Goal: Information Seeking & Learning: Find specific fact

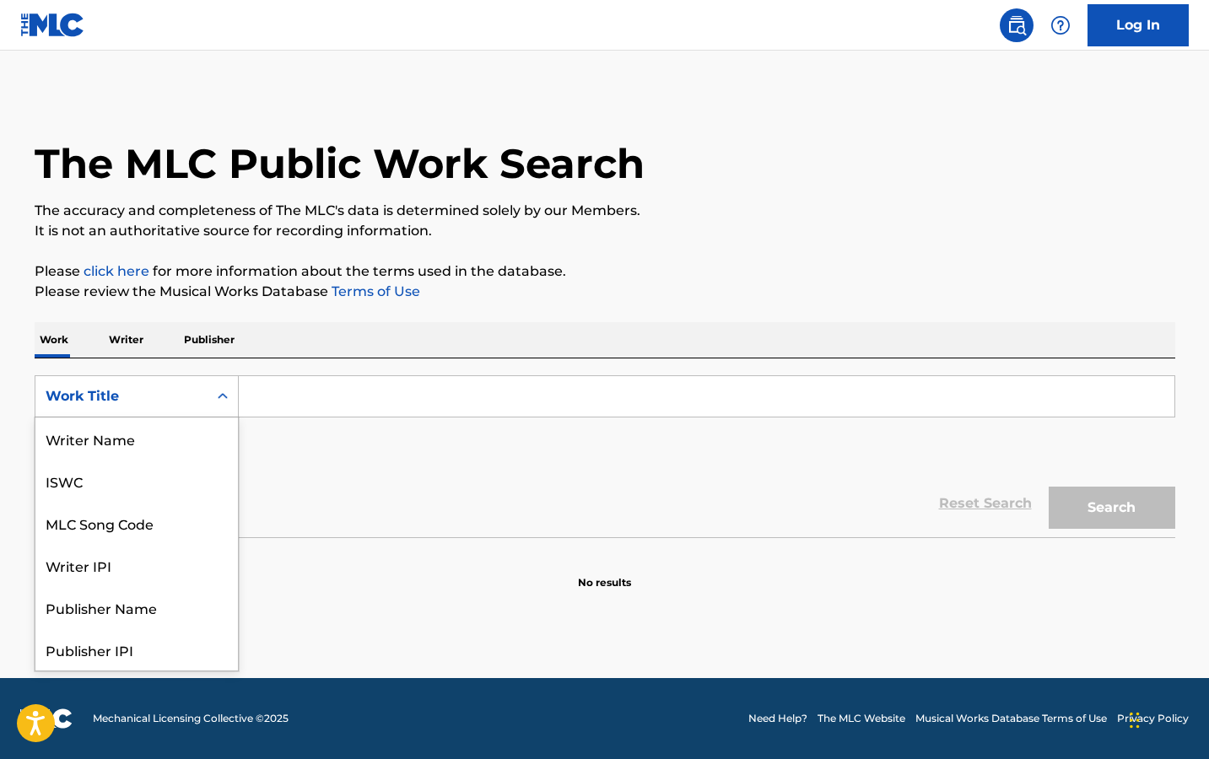
click at [179, 396] on div "Work Title" at bounding box center [122, 396] width 152 height 20
click at [135, 646] on div "Work Title" at bounding box center [136, 650] width 203 height 42
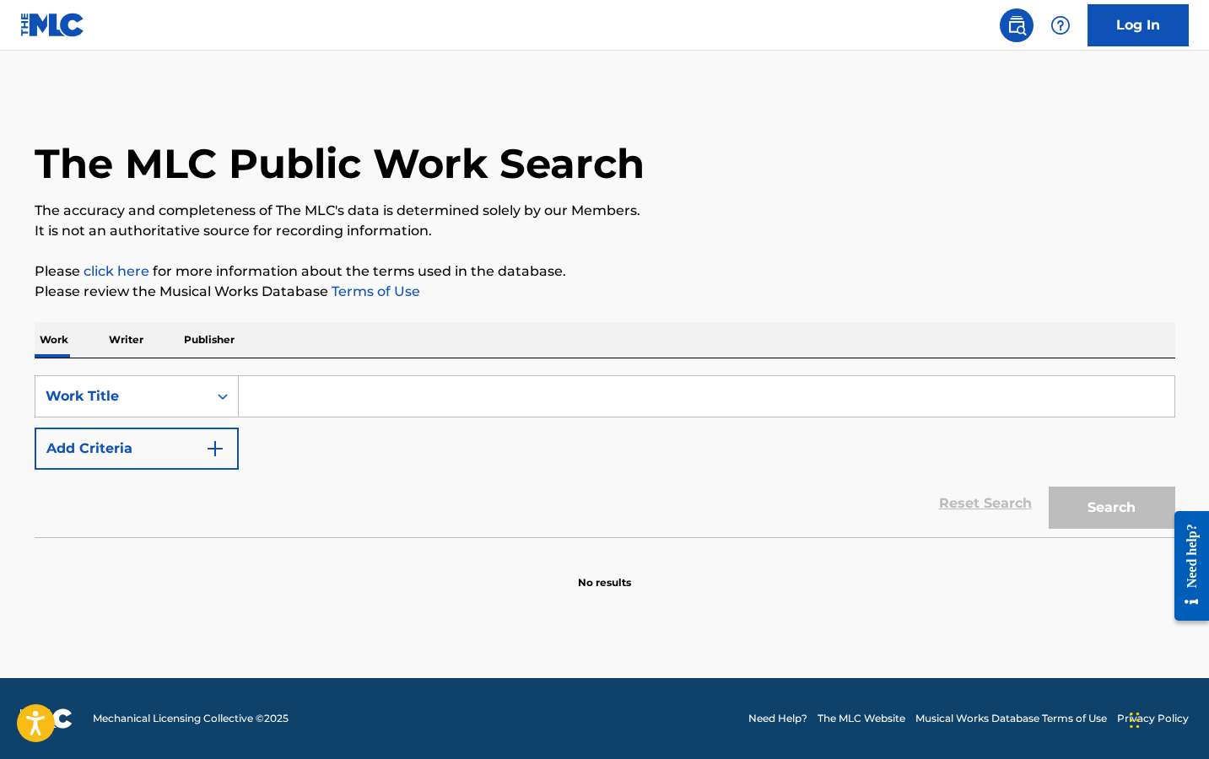
click at [289, 402] on input "Search Form" at bounding box center [707, 396] width 936 height 41
type input "jealous type"
click at [1049, 487] on button "Search" at bounding box center [1112, 508] width 127 height 42
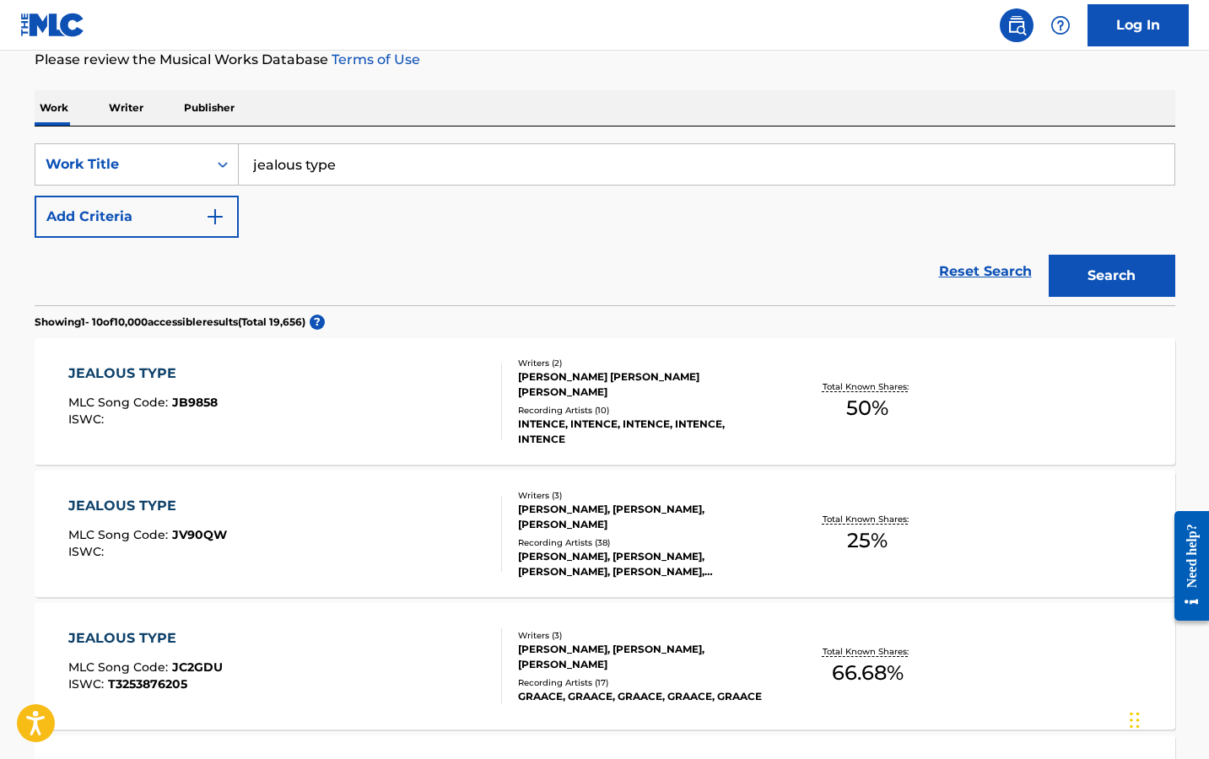
scroll to position [0, 0]
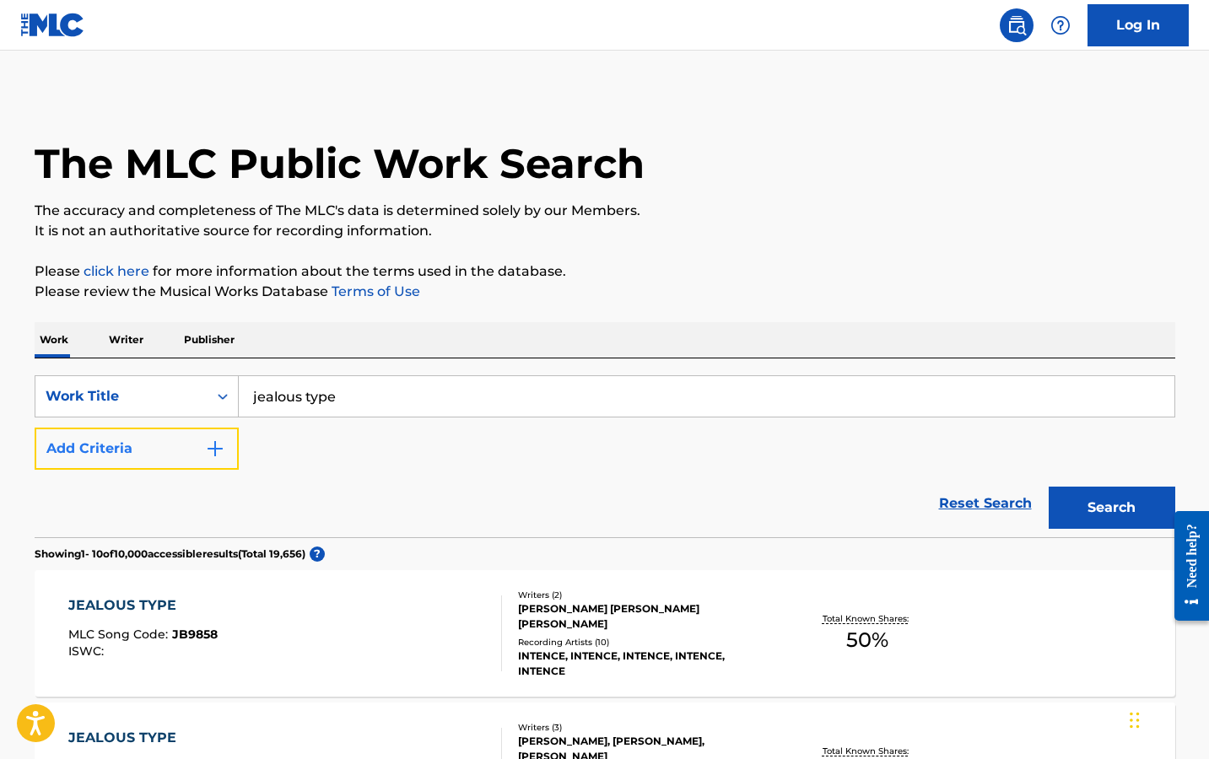
click at [155, 452] on button "Add Criteria" at bounding box center [137, 449] width 204 height 42
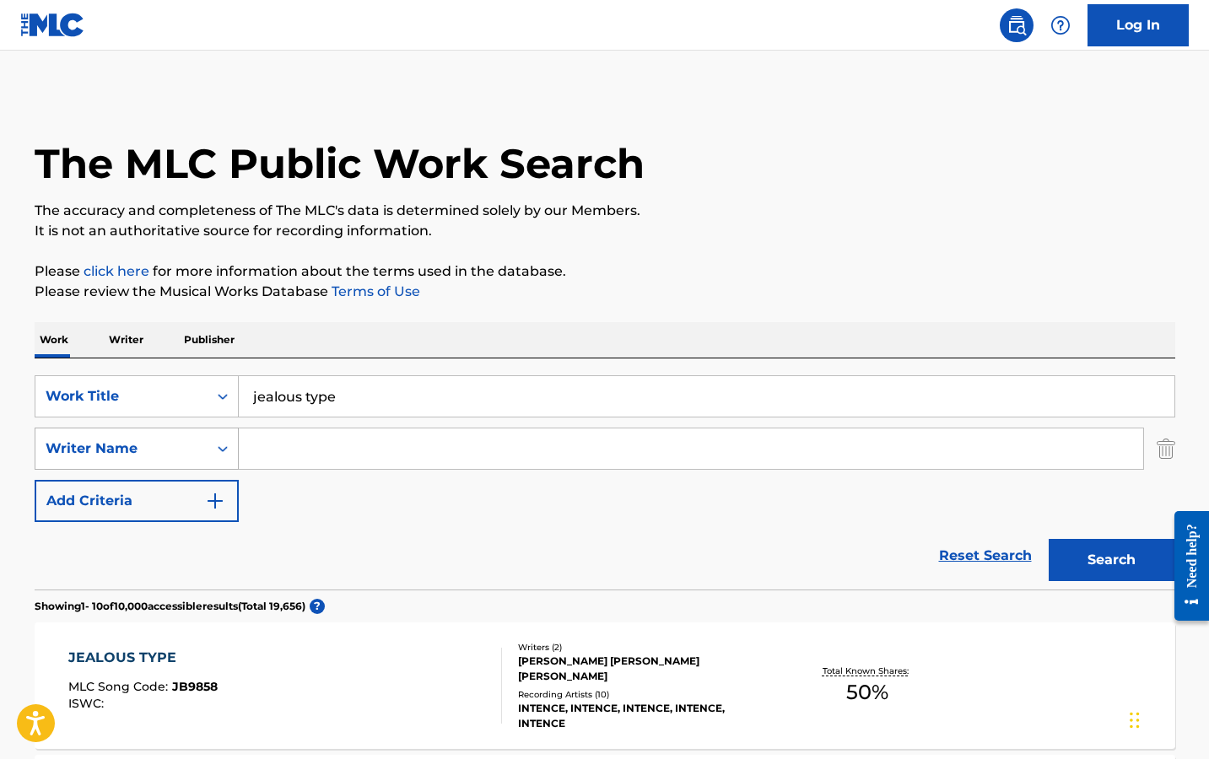
click at [208, 441] on div "Search Form" at bounding box center [223, 449] width 30 height 30
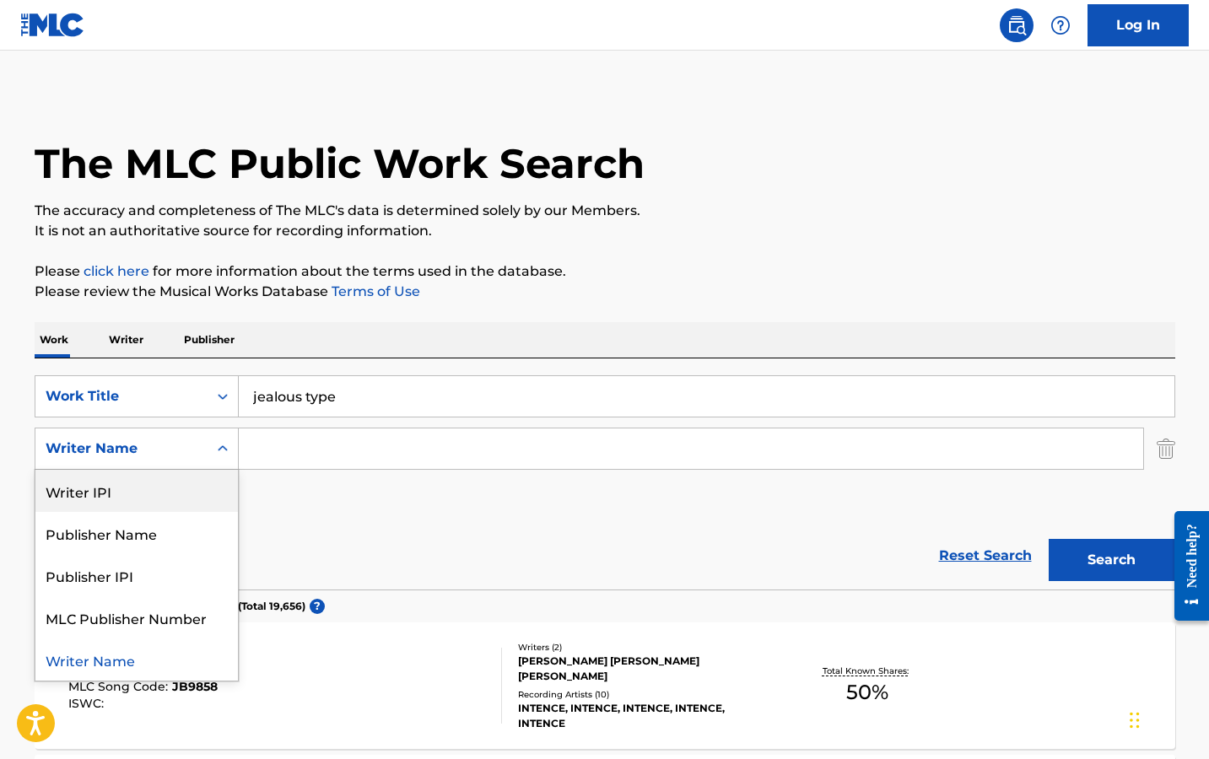
click at [157, 488] on div "Writer IPI" at bounding box center [136, 491] width 203 height 42
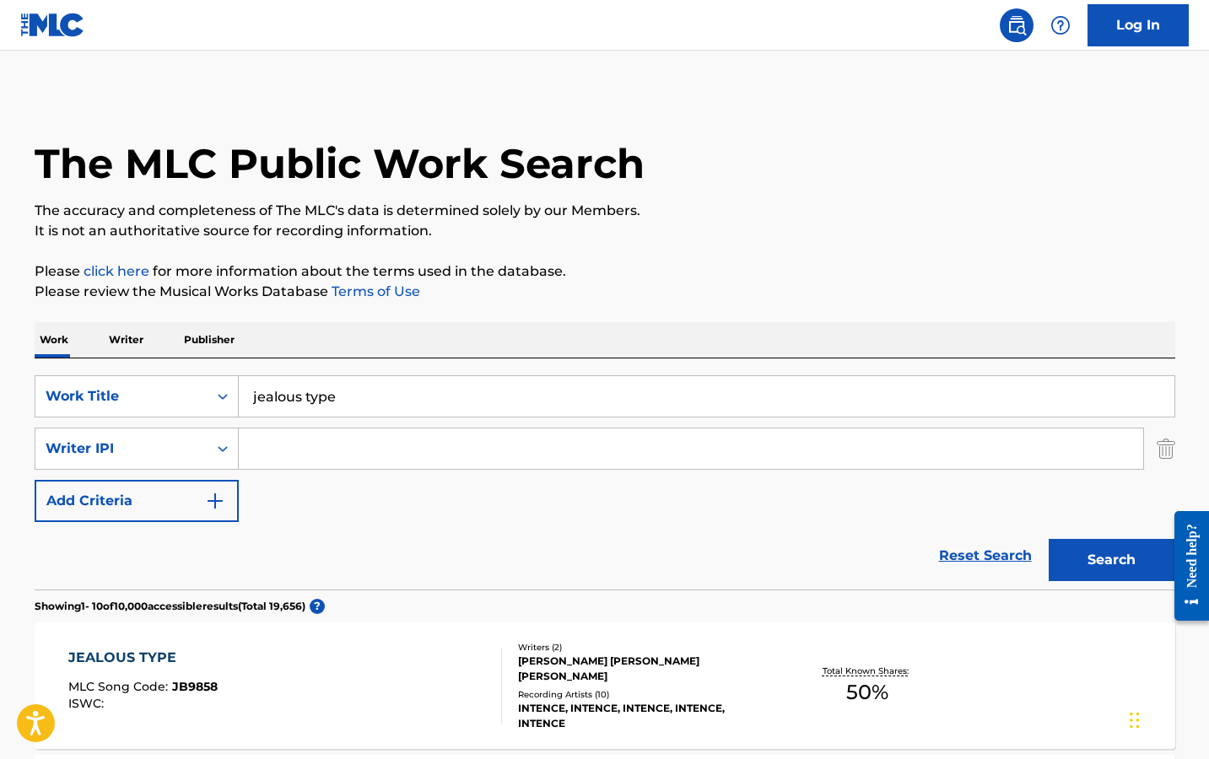
click at [267, 436] on input "Search Form" at bounding box center [691, 449] width 905 height 41
paste input "00361728553"
type input "00361728553"
click at [484, 548] on div "Reset Search Search" at bounding box center [605, 556] width 1141 height 68
click at [1106, 559] on button "Search" at bounding box center [1112, 560] width 127 height 42
